Goal: Information Seeking & Learning: Learn about a topic

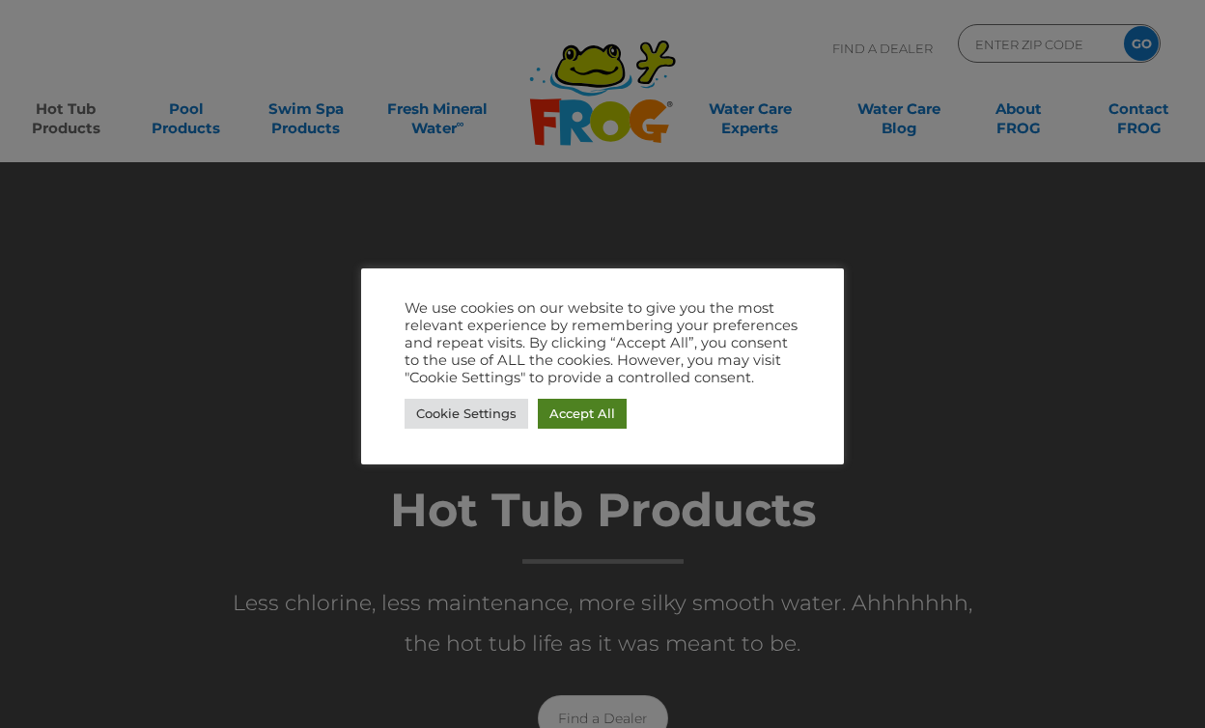
click at [578, 425] on link "Accept All" at bounding box center [582, 414] width 89 height 30
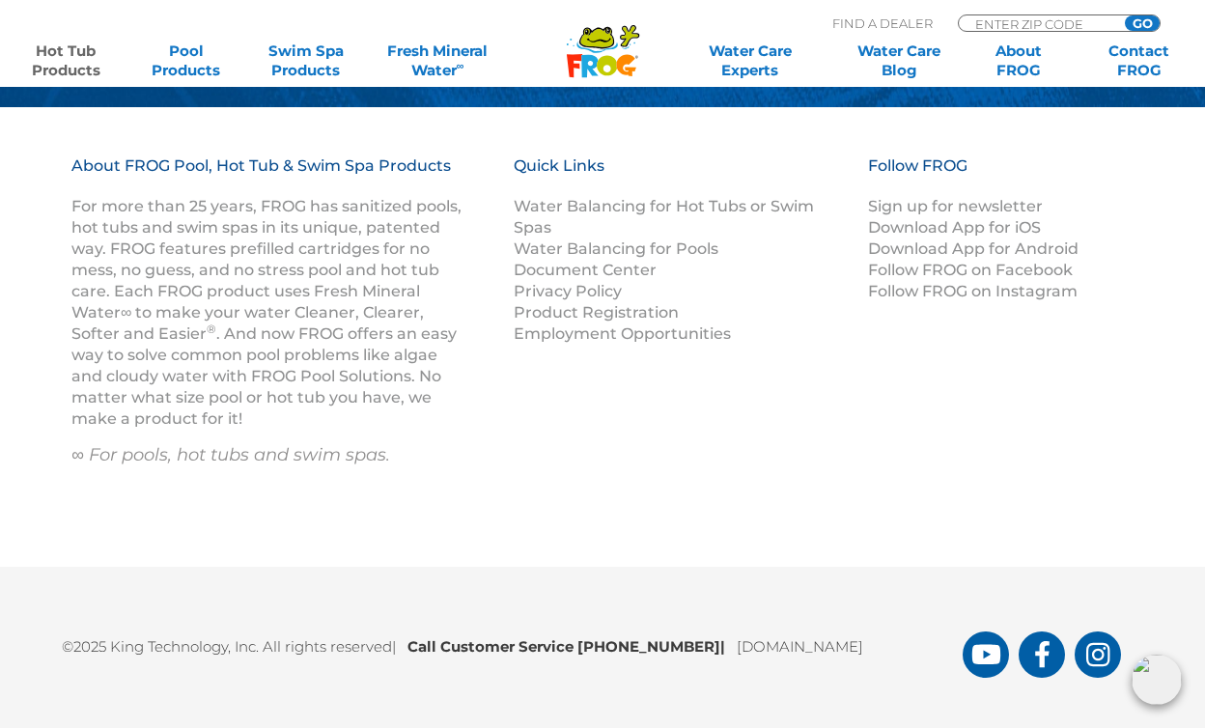
scroll to position [6570, 0]
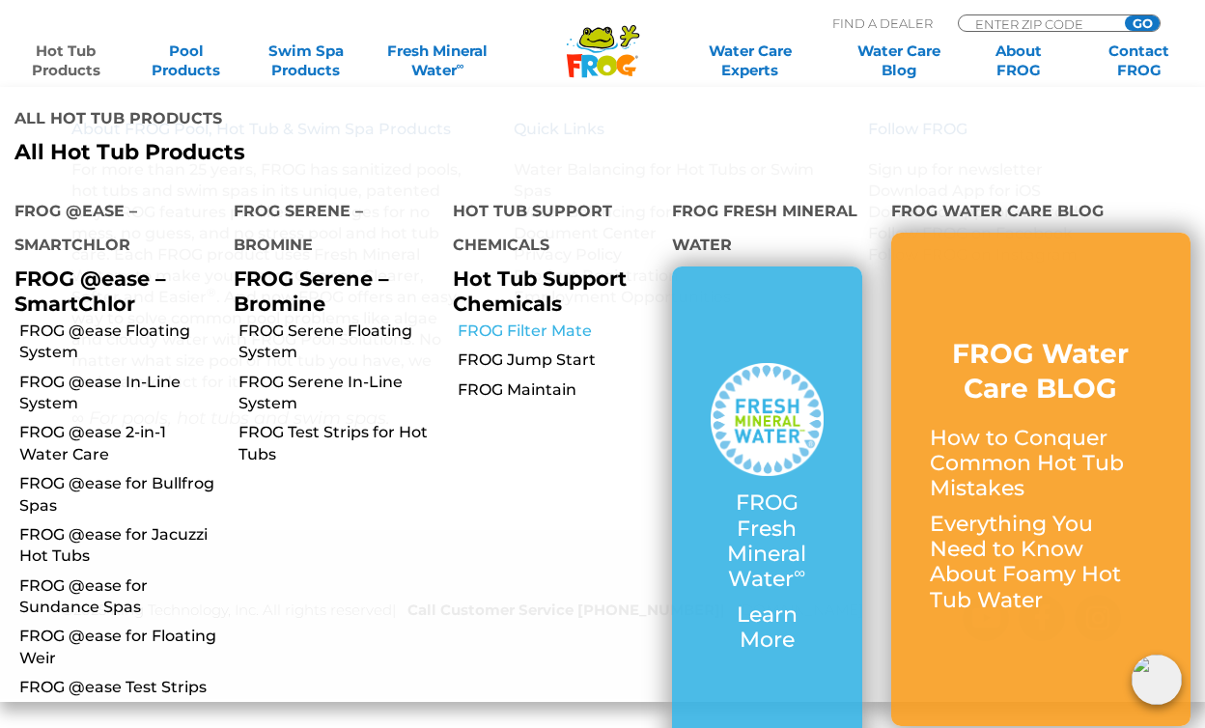
click at [538, 326] on link "FROG Filter Mate" at bounding box center [558, 331] width 200 height 21
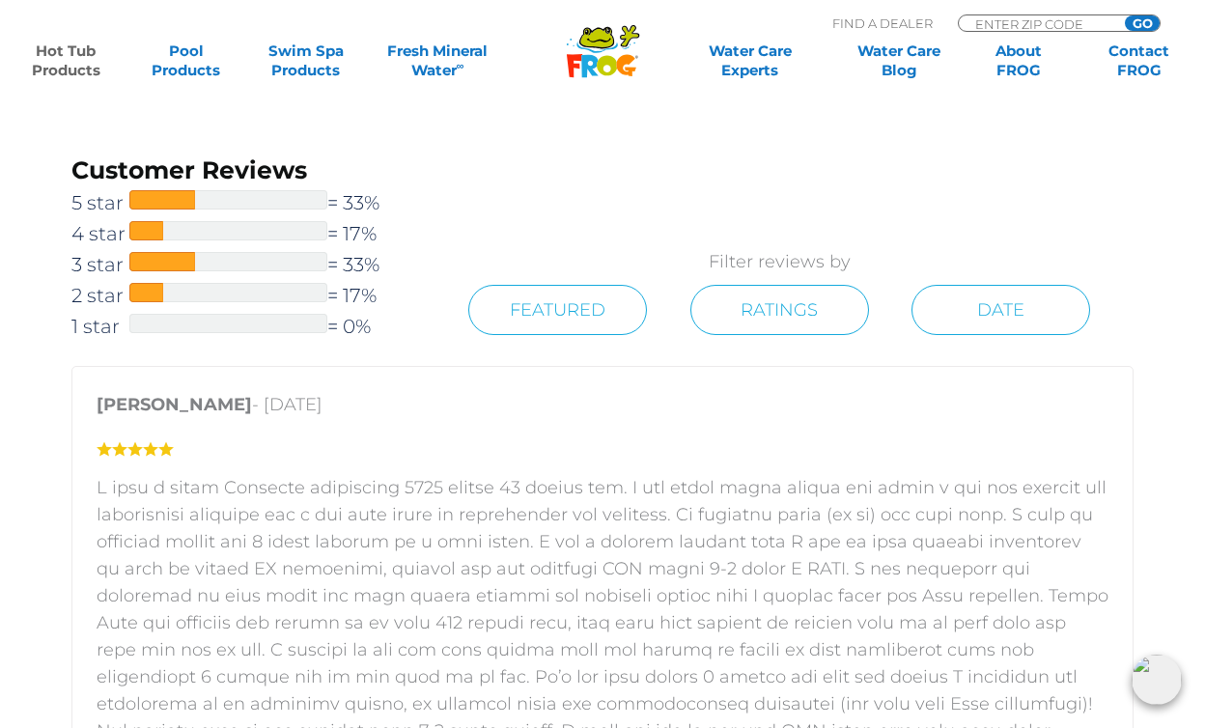
scroll to position [2336, 0]
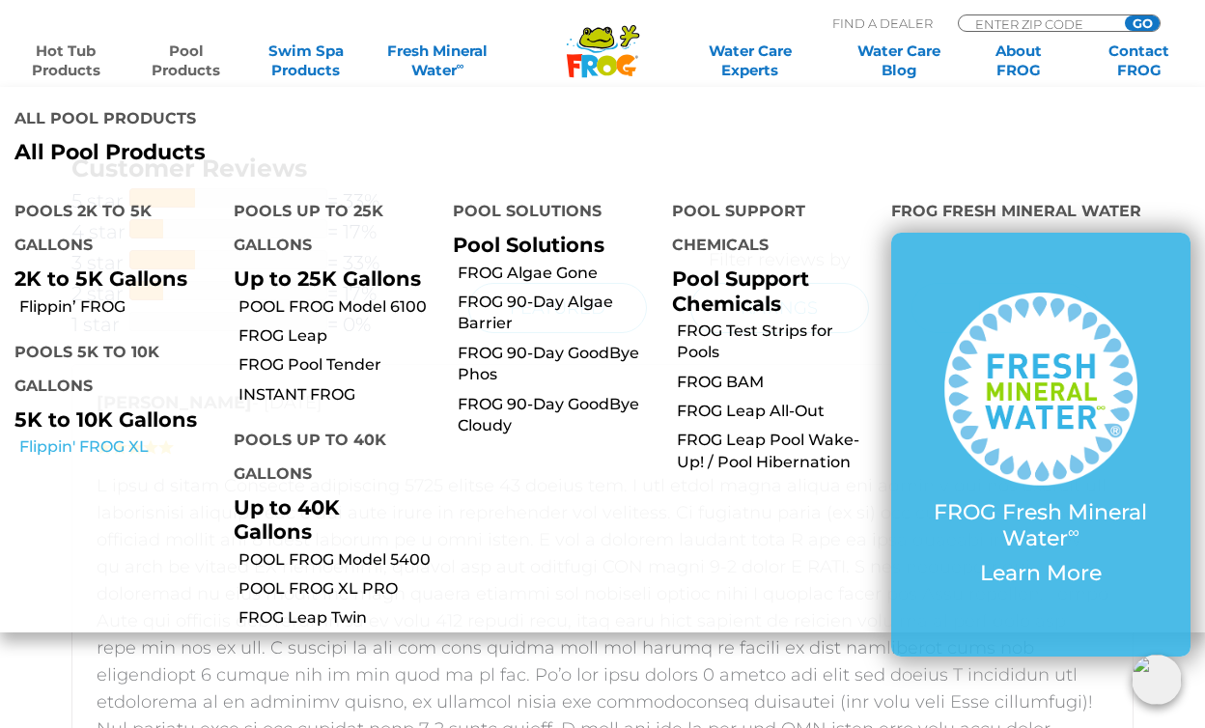
click at [116, 446] on link "Flippin' FROG XL" at bounding box center [119, 446] width 200 height 21
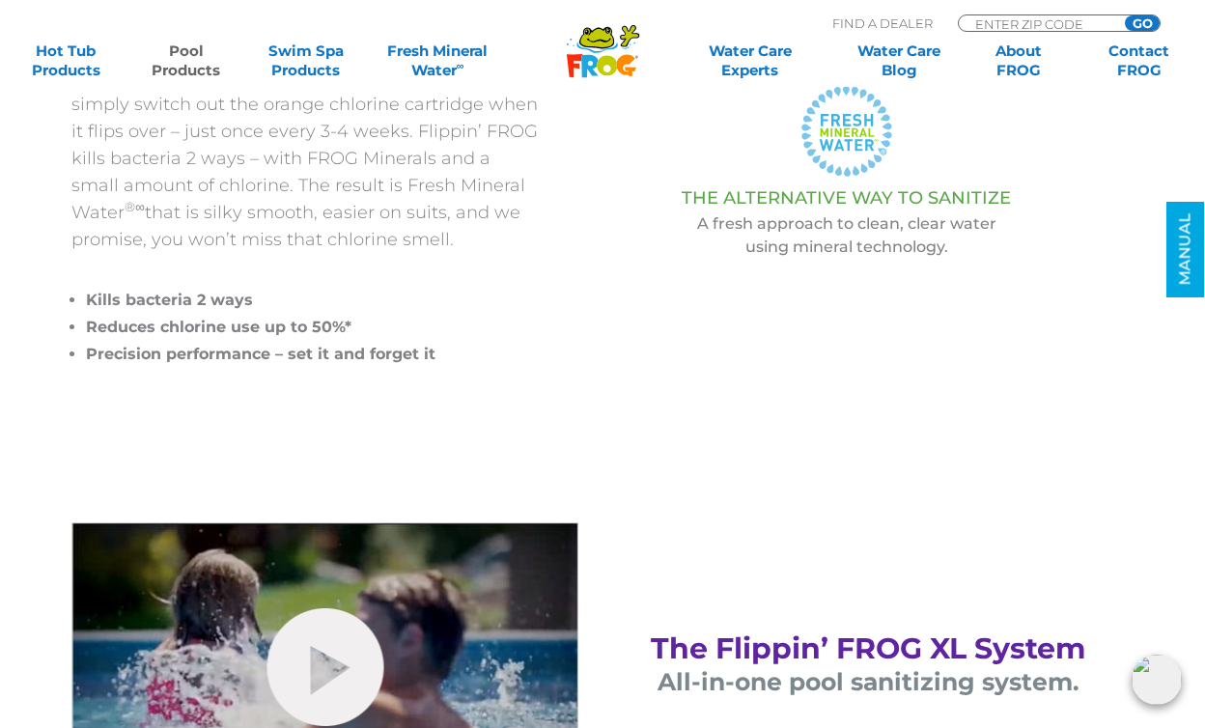
scroll to position [549, 0]
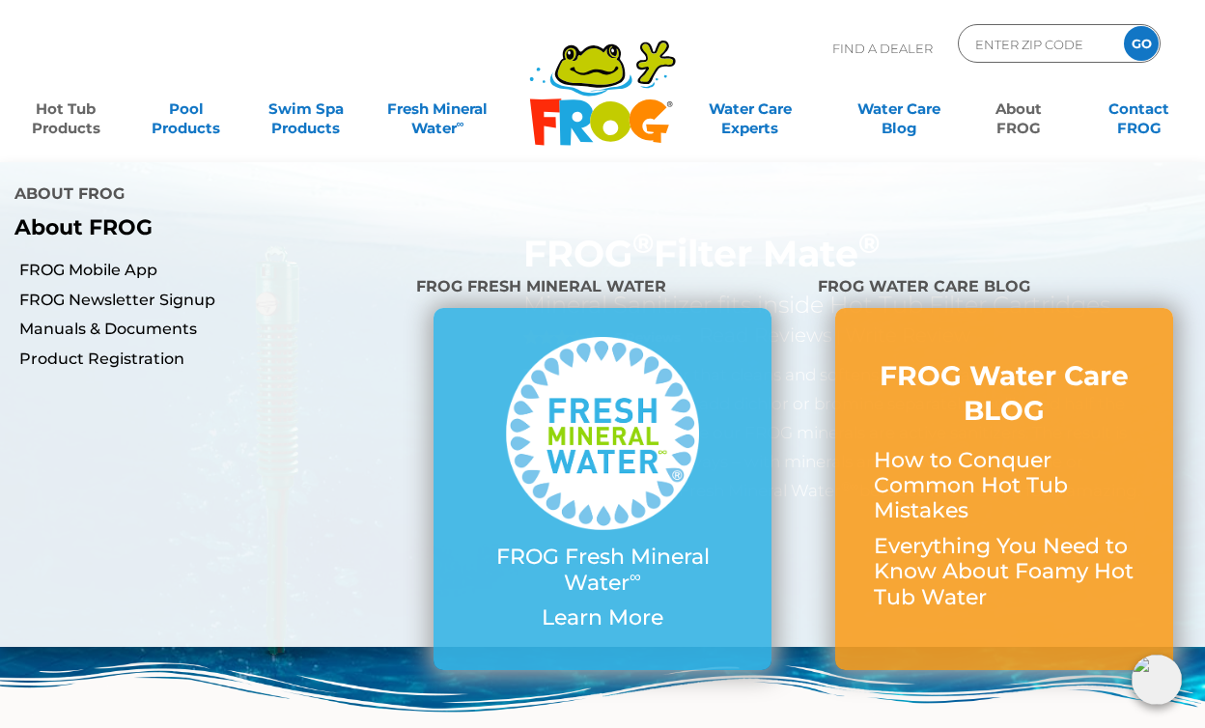
click at [1032, 115] on link "About FROG" at bounding box center [1019, 109] width 94 height 39
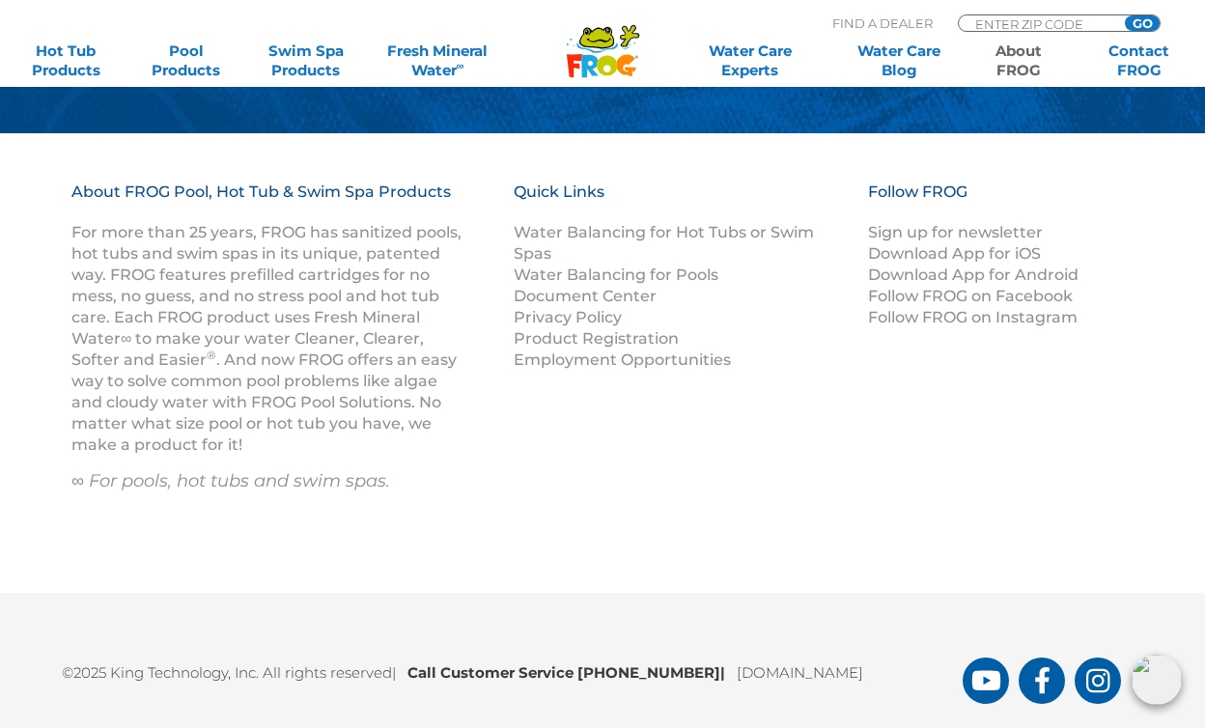
scroll to position [3529, 0]
